Goal: Task Accomplishment & Management: Use online tool/utility

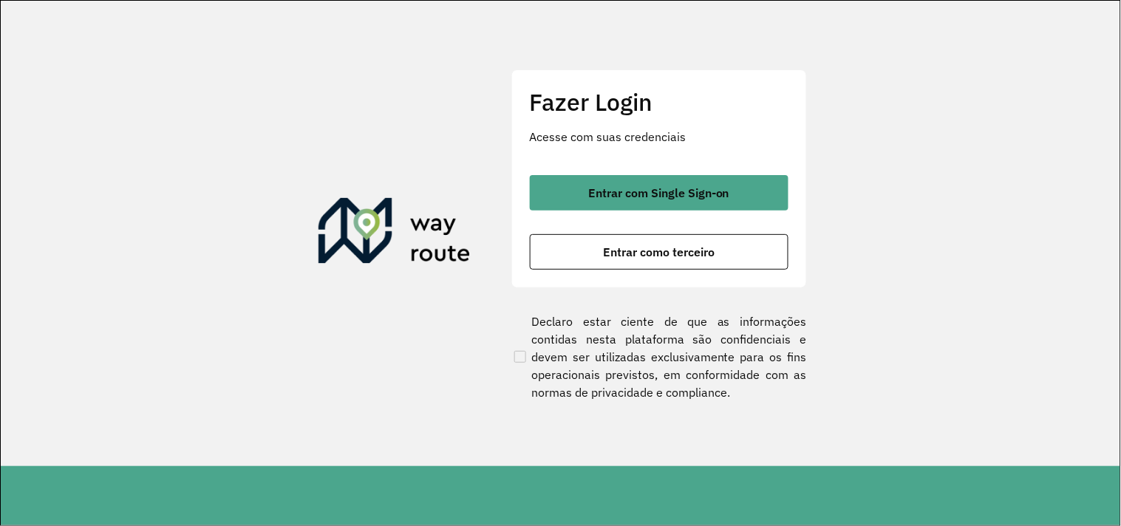
click at [323, 395] on section "Fazer Login Acesse com suas credenciais Entrar com Single Sign-on Entrar como t…" at bounding box center [561, 234] width 1120 height 466
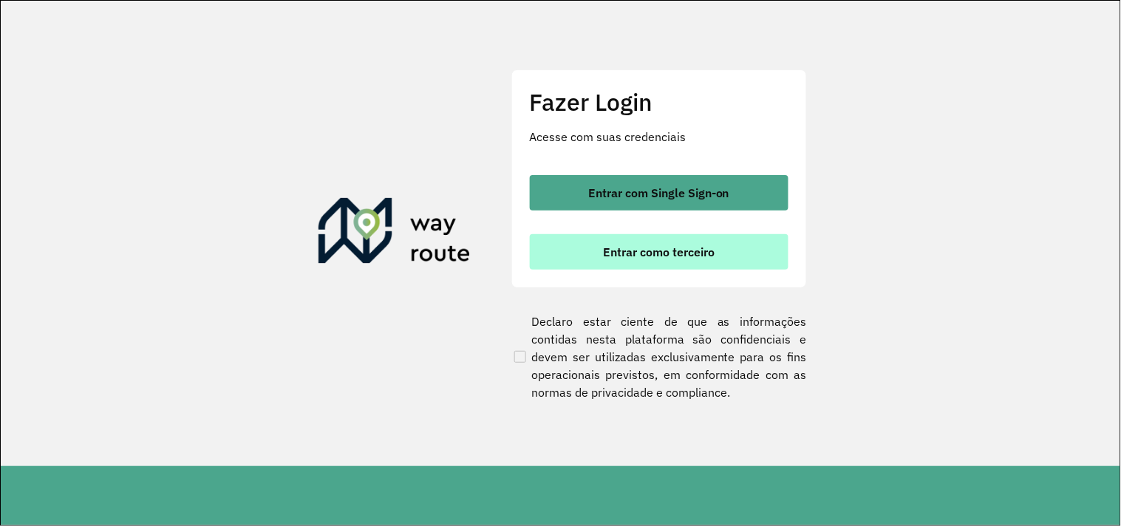
click at [713, 248] on span "Entrar como terceiro" at bounding box center [659, 252] width 112 height 12
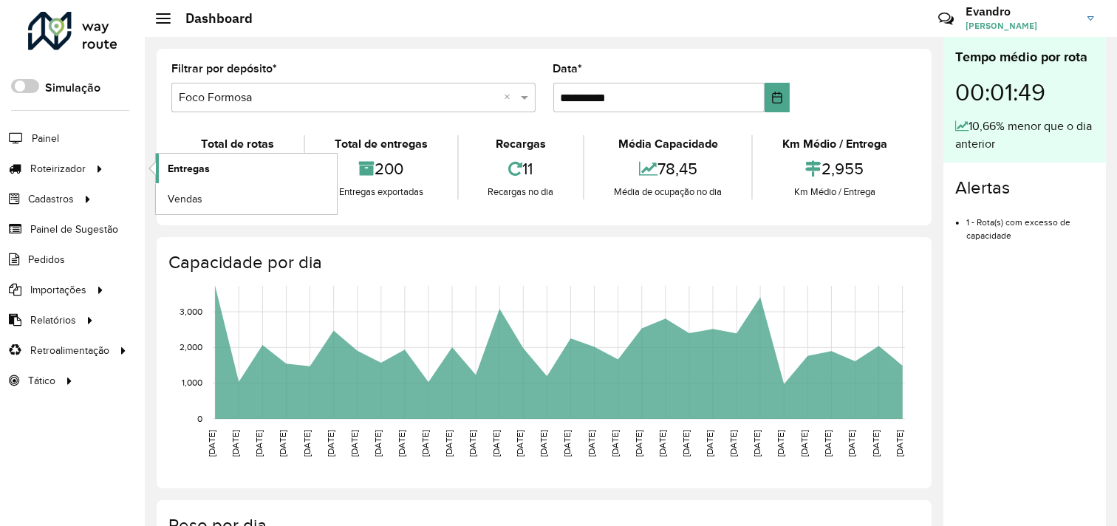
click at [216, 161] on link "Entregas" at bounding box center [246, 169] width 181 height 30
click at [54, 137] on span "Painel" at bounding box center [47, 139] width 30 height 16
drag, startPoint x: 378, startPoint y: 72, endPoint x: 311, endPoint y: 13, distance: 89.0
click at [378, 72] on div "Filtrar por depósito * Selecione um depósito × Foco Formosa ×" at bounding box center [353, 88] width 364 height 49
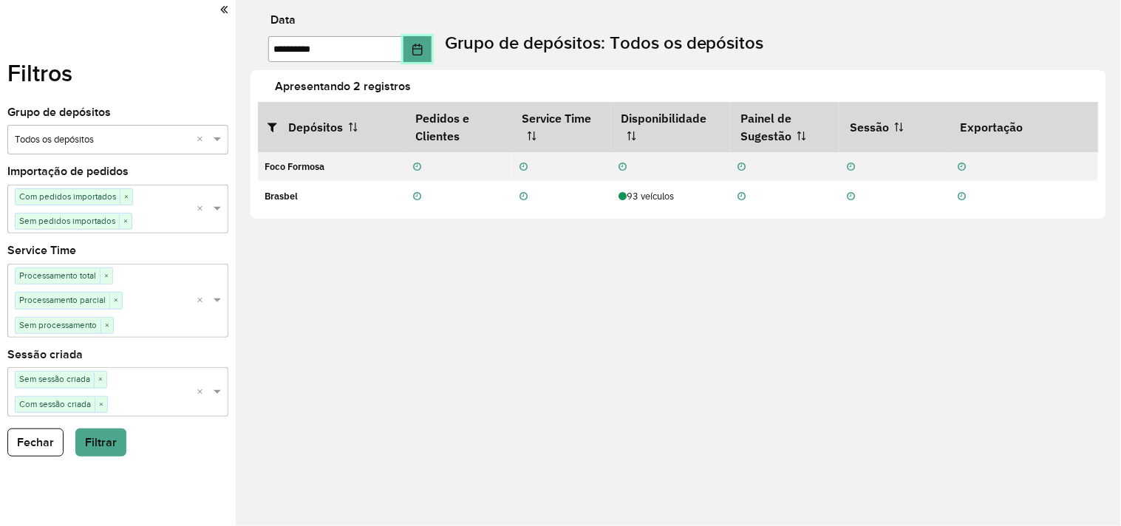
click at [425, 57] on button "Choose Date" at bounding box center [418, 49] width 28 height 26
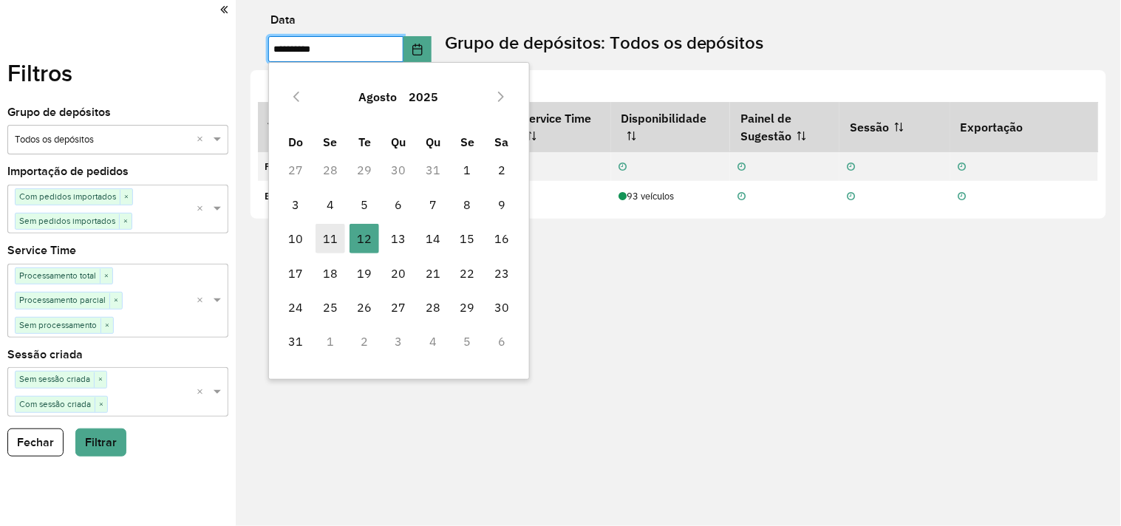
click at [336, 232] on span "11" at bounding box center [331, 239] width 30 height 30
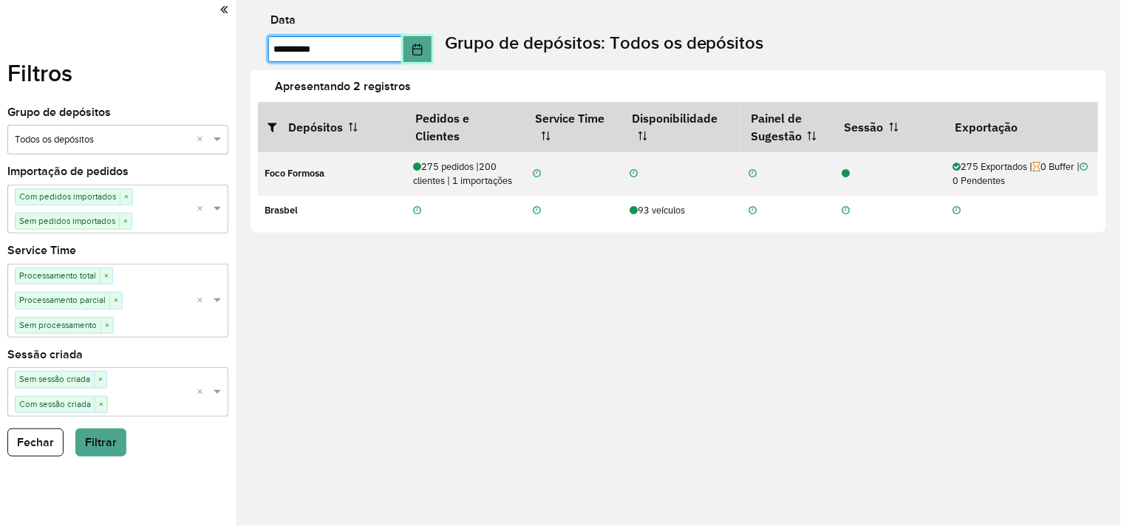
click at [422, 46] on icon "Choose Date" at bounding box center [417, 50] width 10 height 12
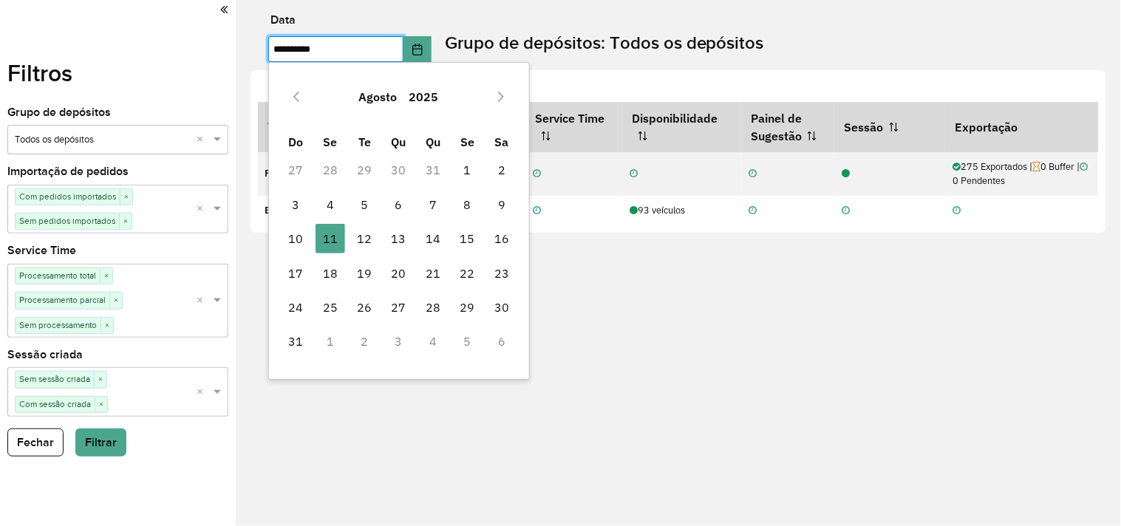
click at [501, 171] on span "2" at bounding box center [502, 170] width 30 height 30
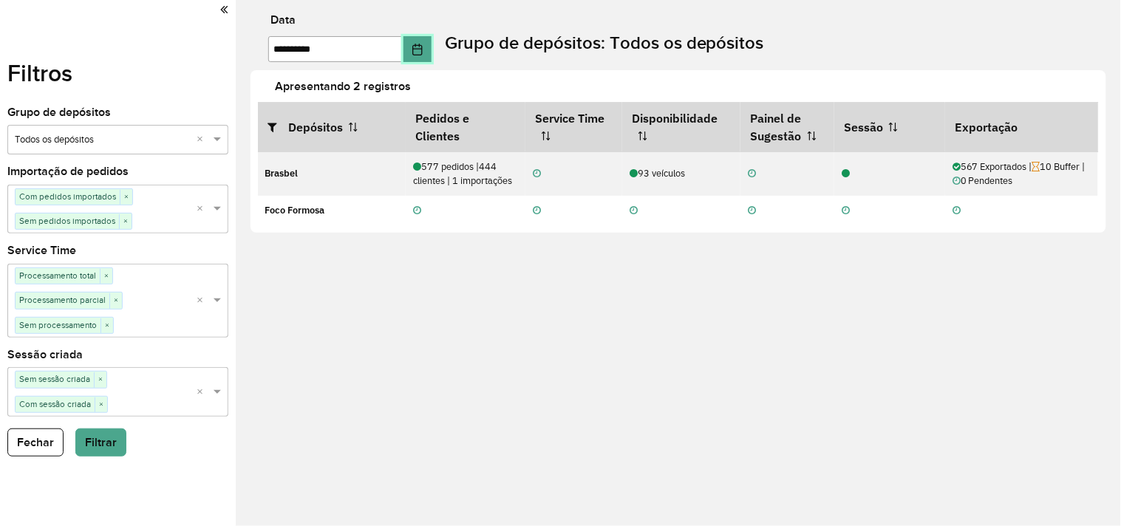
click at [424, 42] on button "Choose Date" at bounding box center [418, 49] width 28 height 26
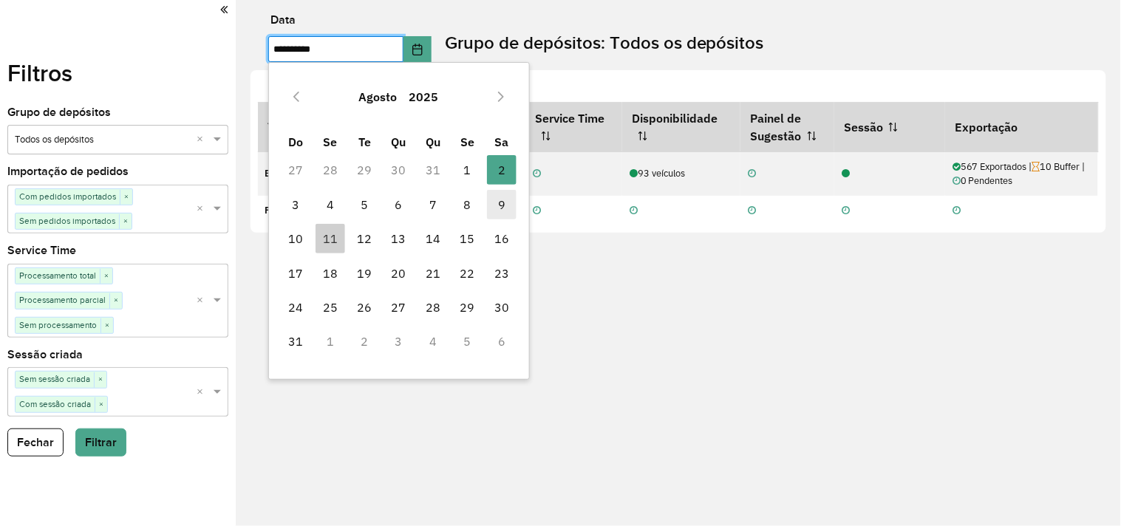
click at [506, 205] on span "9" at bounding box center [502, 205] width 30 height 30
type input "**********"
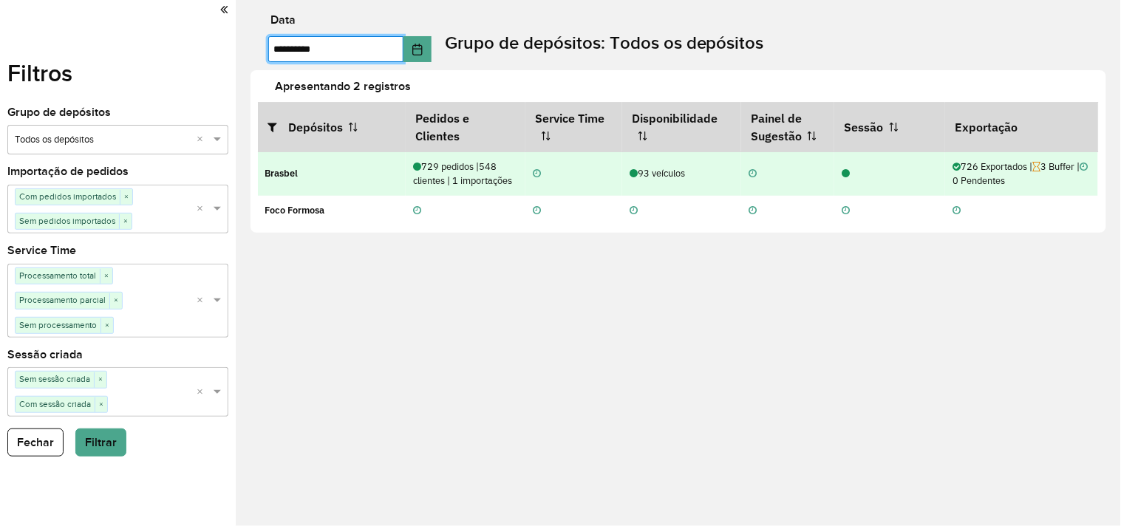
click at [844, 171] on icon at bounding box center [847, 174] width 8 height 10
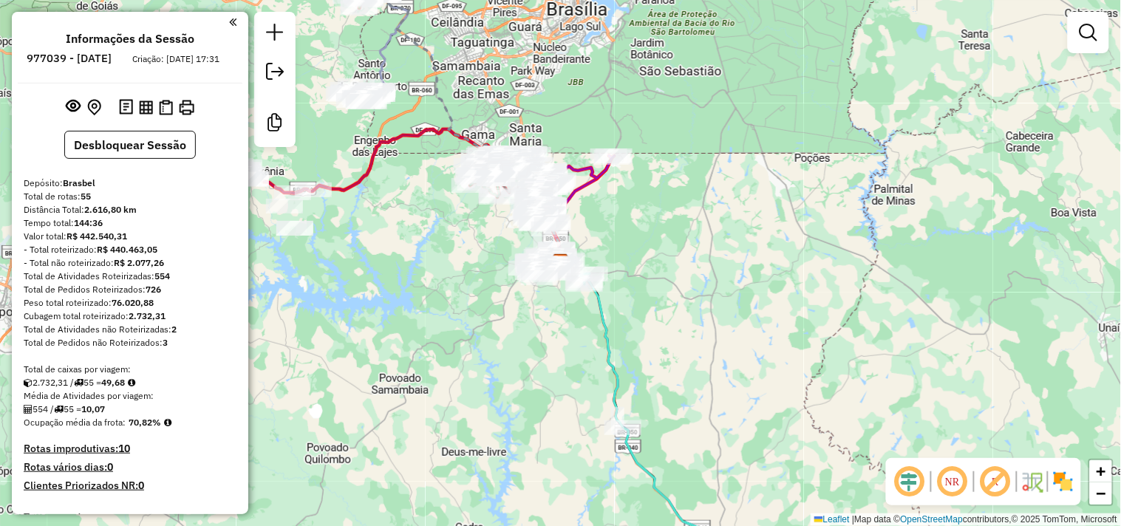
click at [500, 381] on div "Janela de atendimento Grade de atendimento Capacidade Transportadoras Veículos …" at bounding box center [560, 263] width 1121 height 526
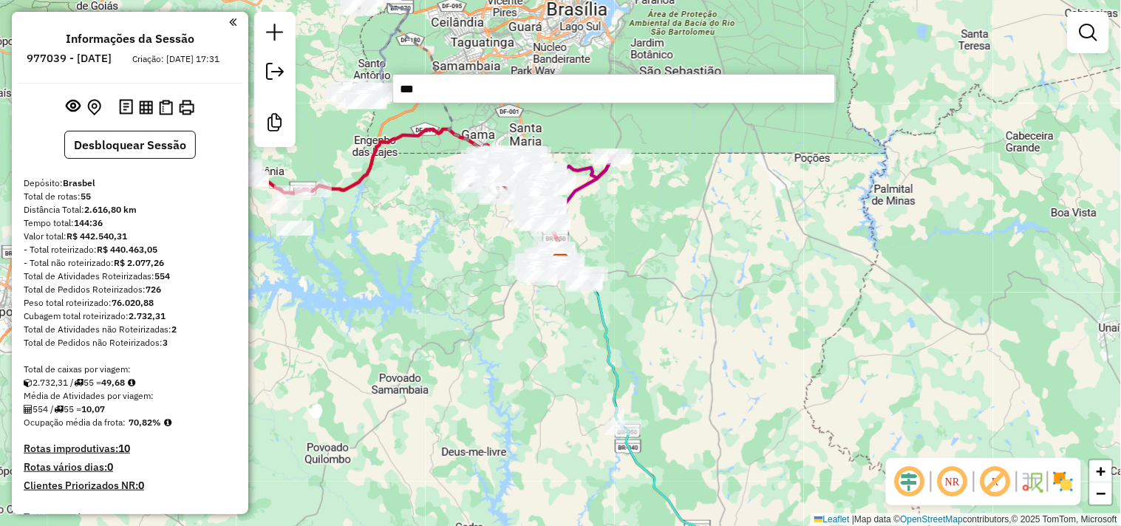
type input "****"
